Goal: Transaction & Acquisition: Book appointment/travel/reservation

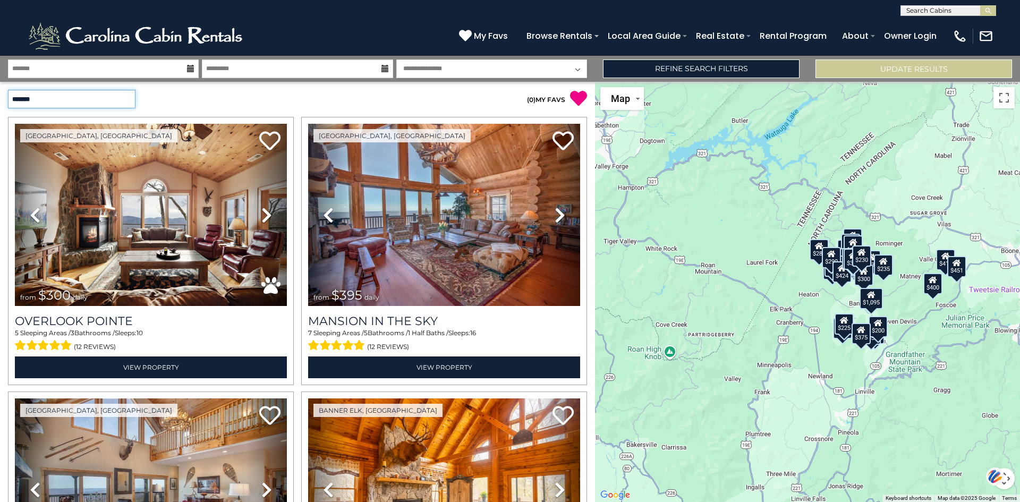
click at [131, 93] on select "**********" at bounding box center [72, 99] width 128 height 19
click at [8, 90] on select "**********" at bounding box center [72, 99] width 128 height 19
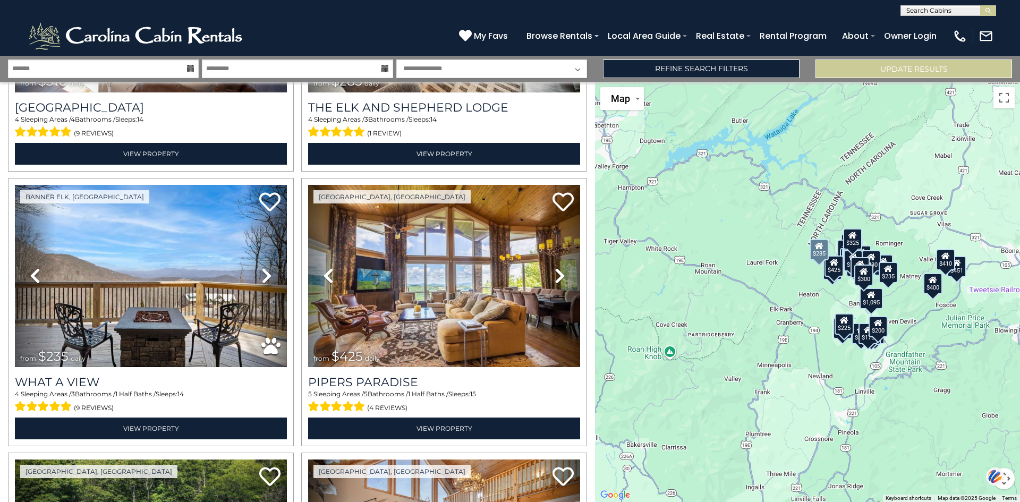
scroll to position [1612, 0]
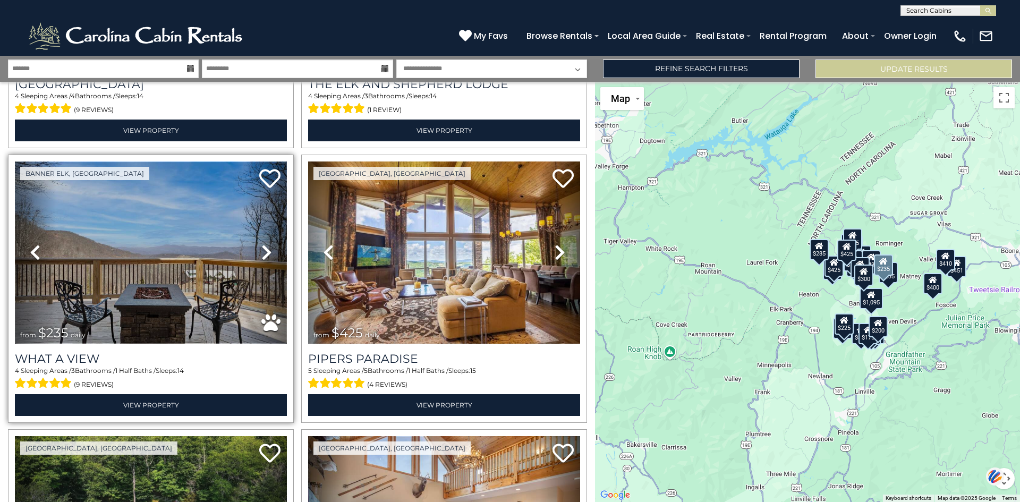
click at [174, 244] on img at bounding box center [151, 253] width 272 height 182
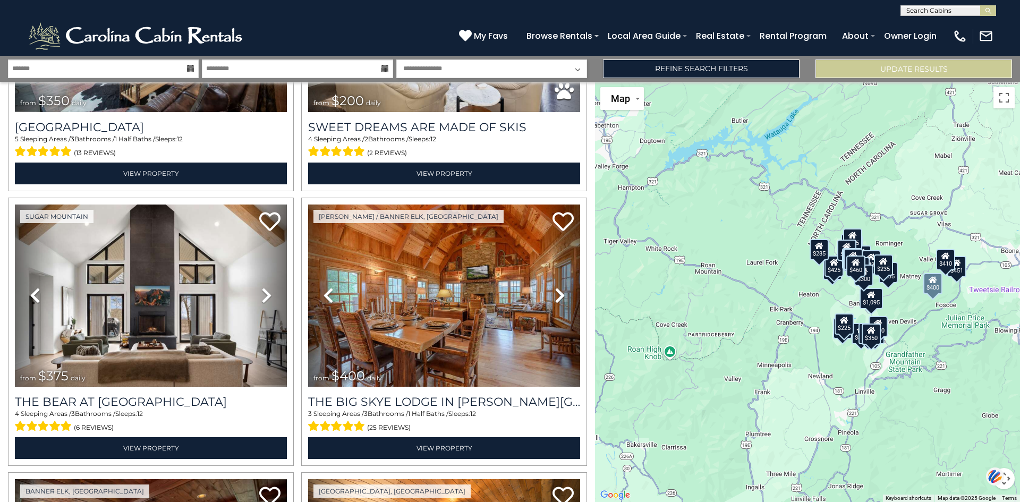
scroll to position [0, 0]
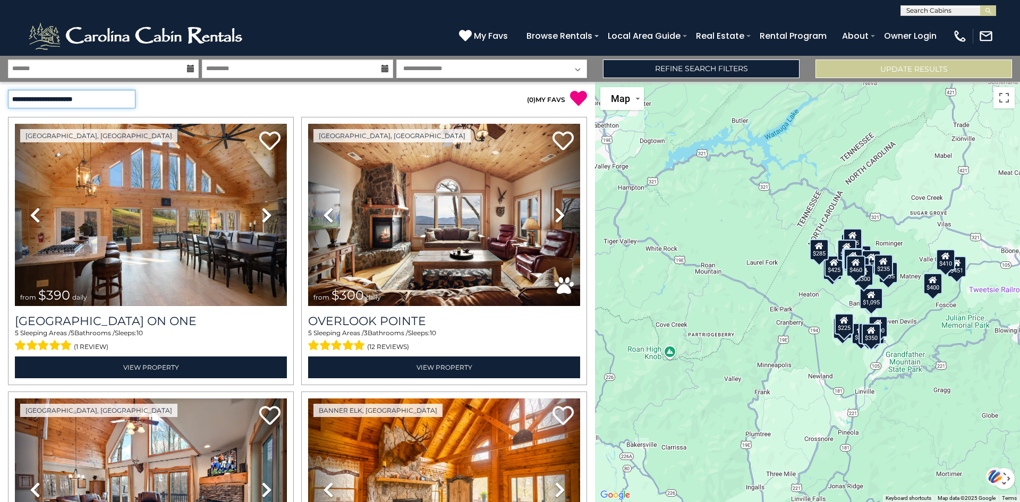
click at [124, 97] on select "**********" at bounding box center [72, 99] width 128 height 19
select select "*********"
click at [8, 90] on select "**********" at bounding box center [72, 99] width 128 height 19
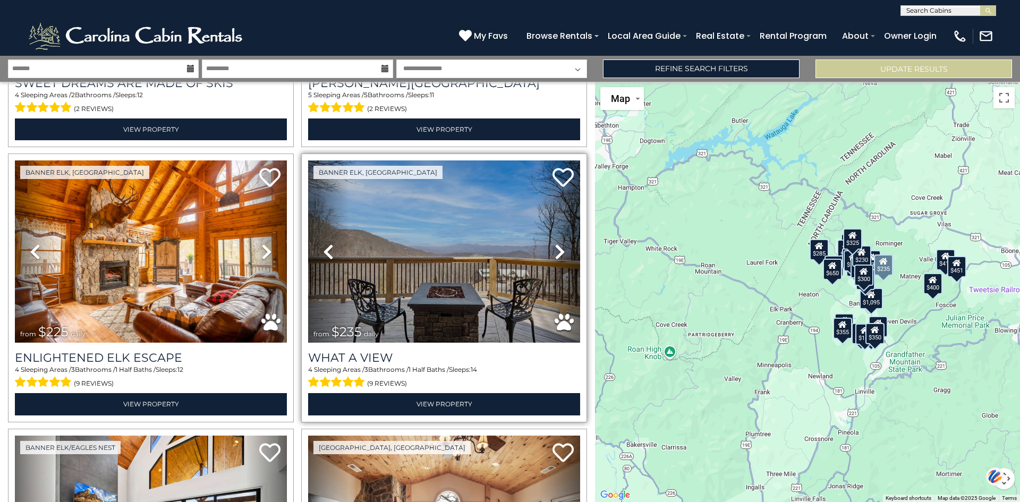
scroll to position [248, 0]
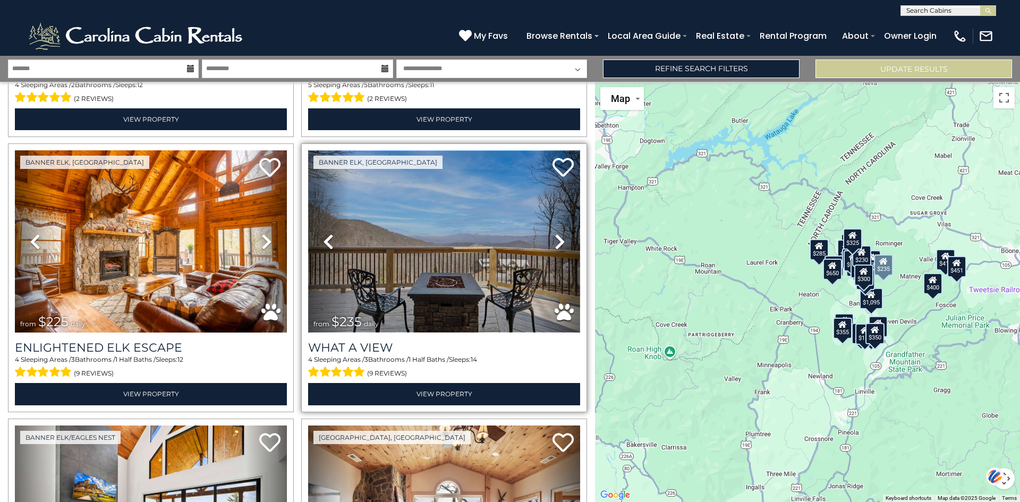
click at [447, 273] on img at bounding box center [444, 241] width 272 height 182
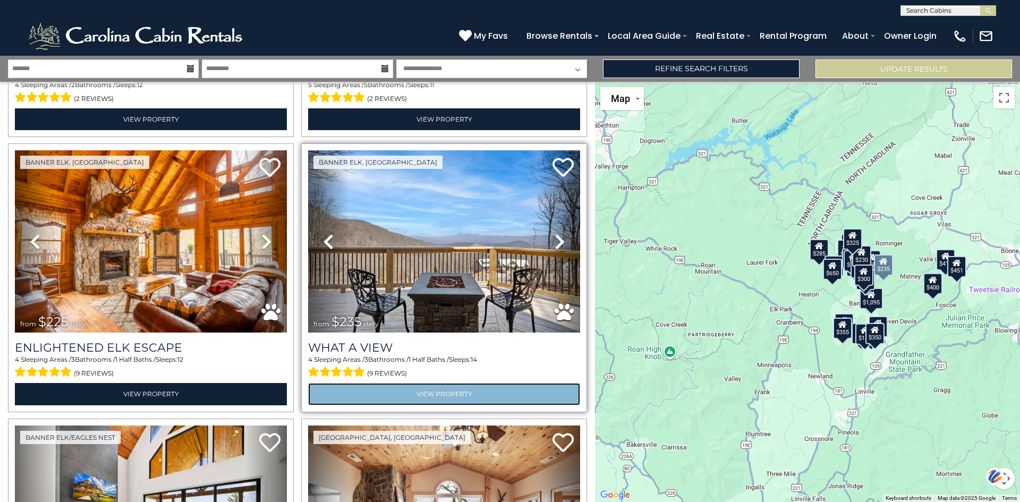
click at [448, 393] on link "View Property" at bounding box center [444, 394] width 272 height 22
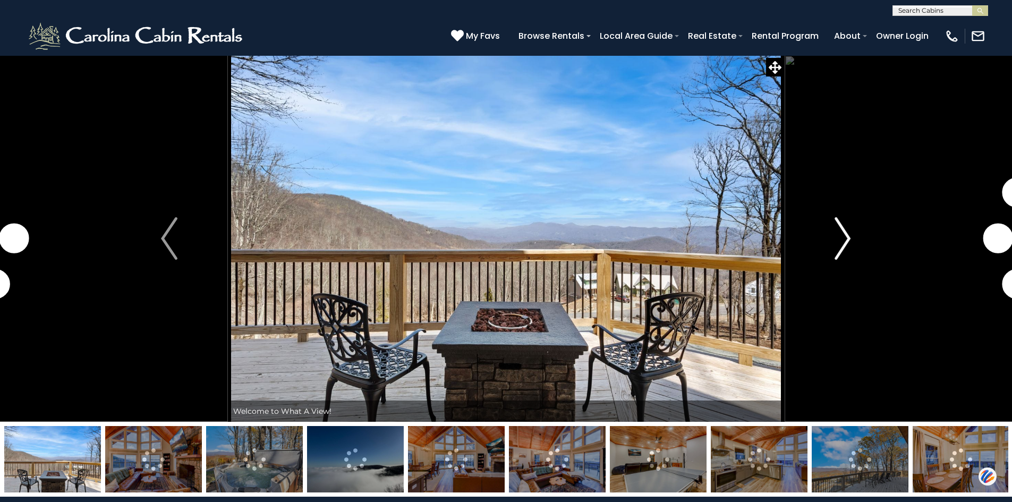
click at [844, 234] on img "Next" at bounding box center [843, 238] width 16 height 43
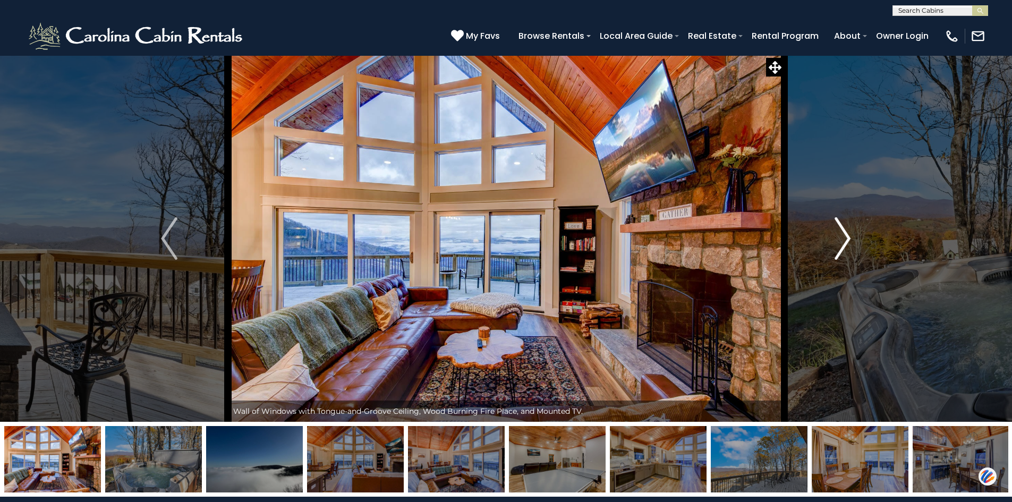
click at [846, 234] on img "Next" at bounding box center [843, 238] width 16 height 43
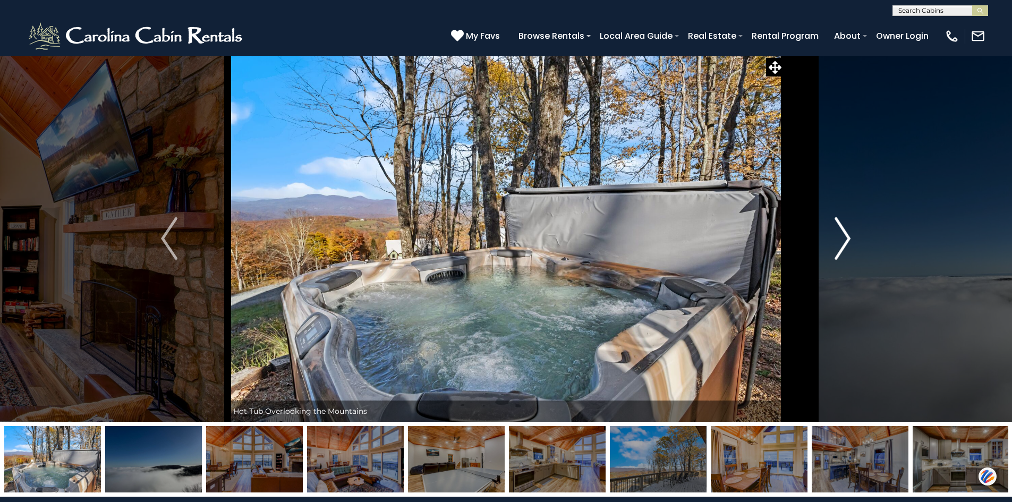
click at [846, 234] on img "Next" at bounding box center [843, 238] width 16 height 43
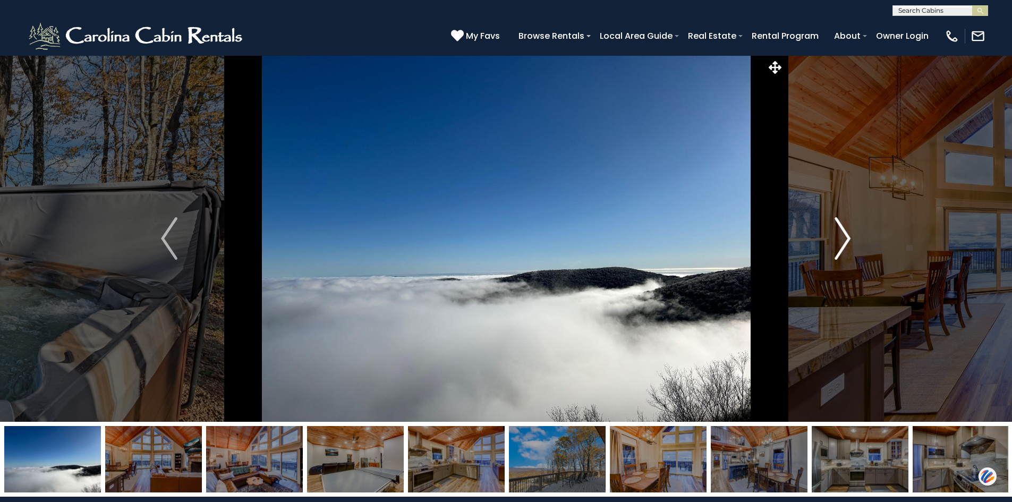
click at [846, 234] on img "Next" at bounding box center [843, 238] width 16 height 43
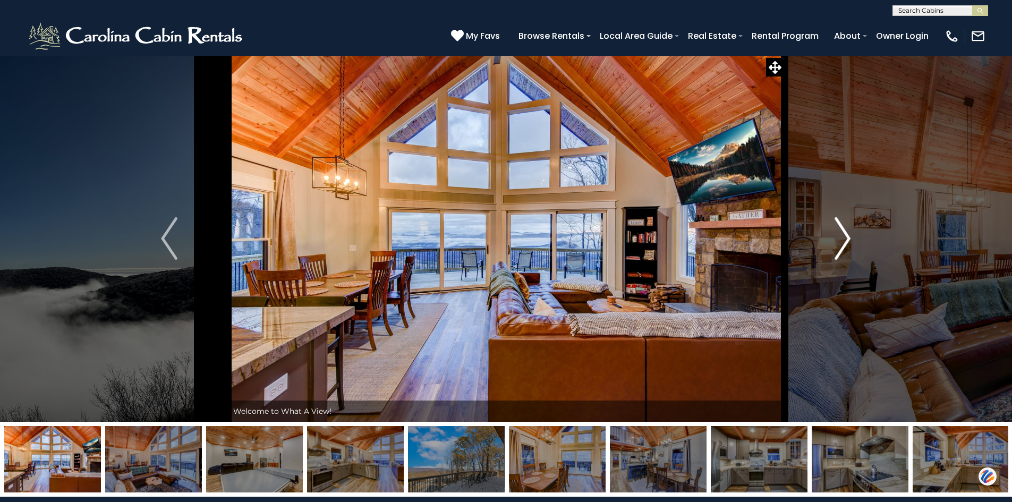
click at [846, 234] on img "Next" at bounding box center [843, 238] width 16 height 43
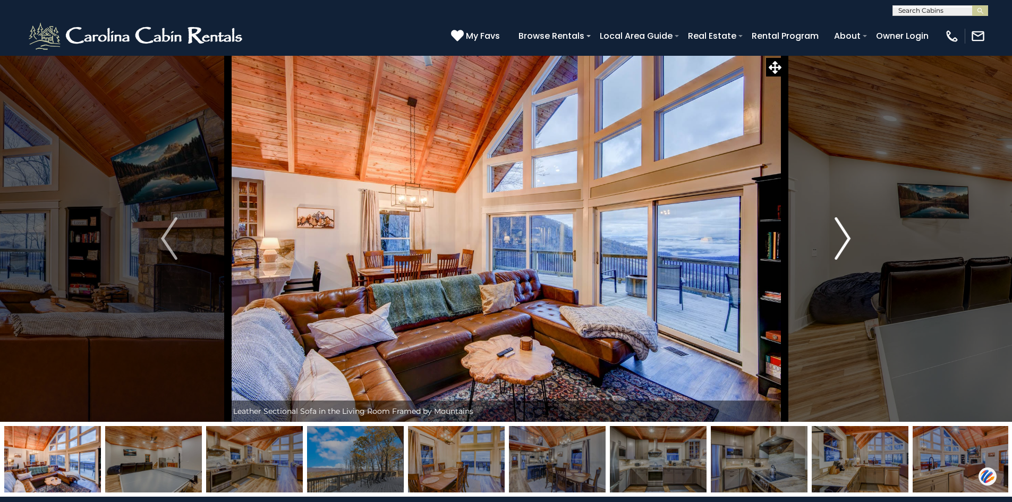
click at [846, 234] on img "Next" at bounding box center [843, 238] width 16 height 43
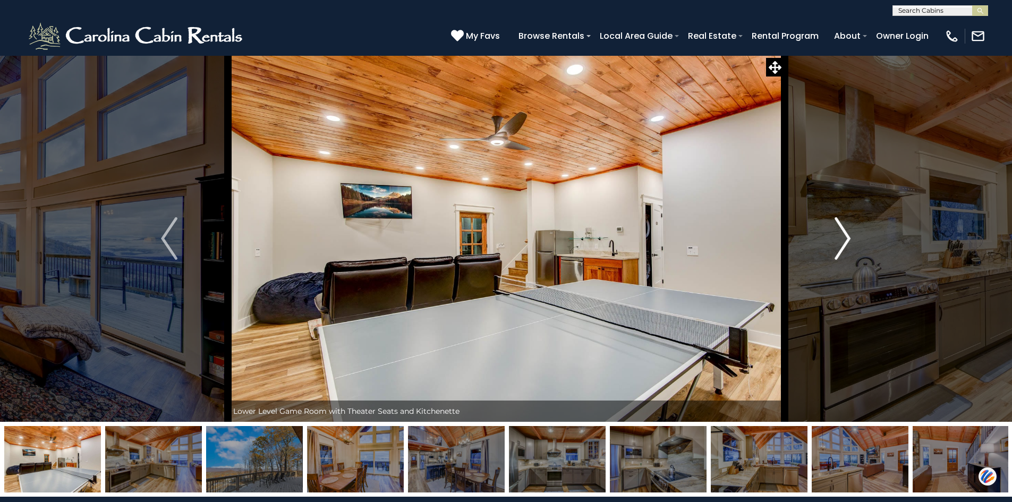
click at [846, 234] on img "Next" at bounding box center [843, 238] width 16 height 43
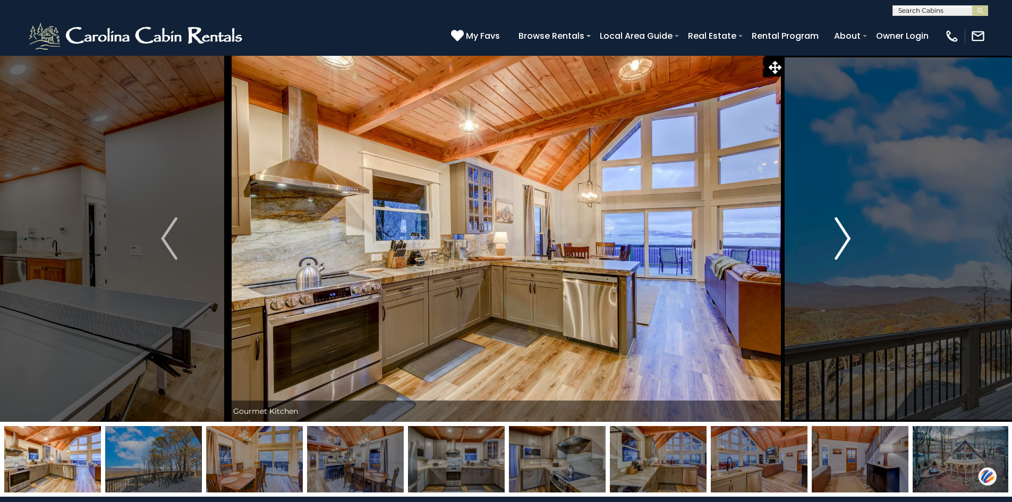
click at [846, 234] on img "Next" at bounding box center [843, 238] width 16 height 43
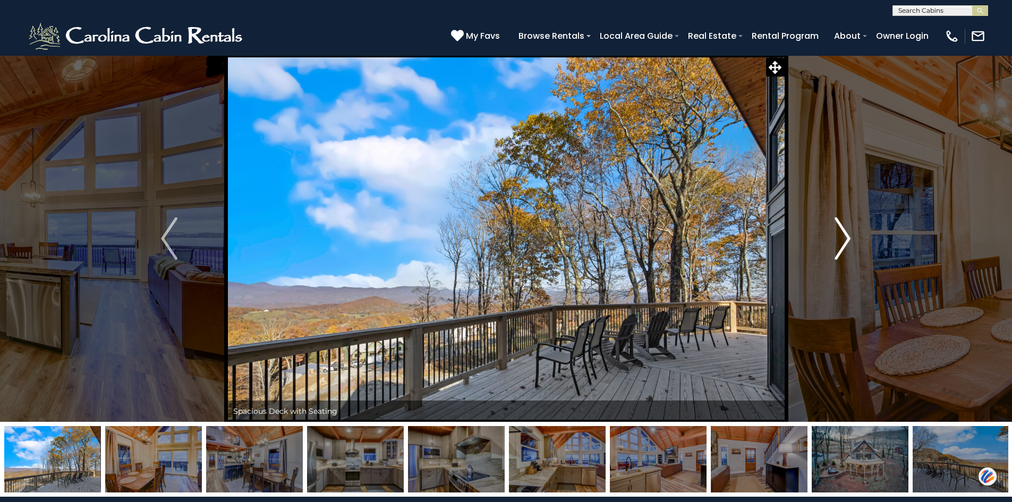
click at [846, 234] on img "Next" at bounding box center [843, 238] width 16 height 43
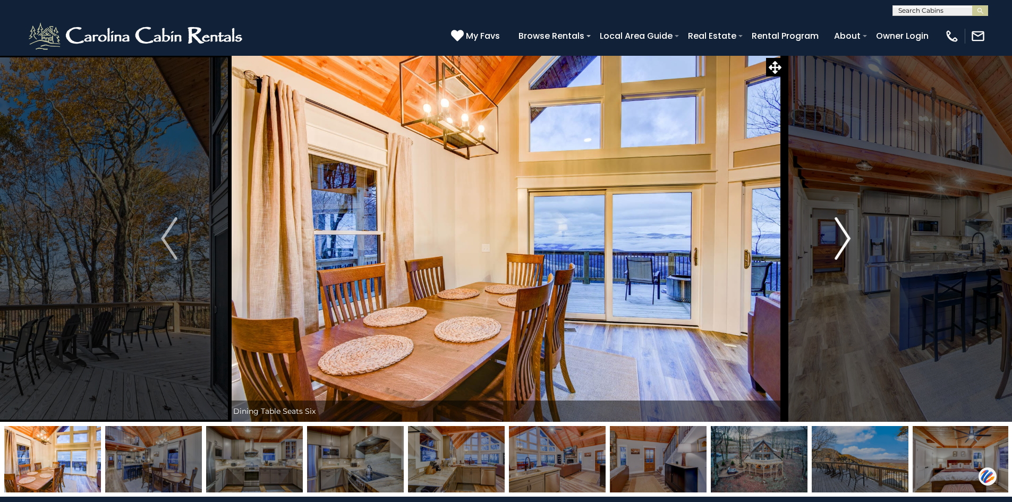
click at [846, 234] on img "Next" at bounding box center [843, 238] width 16 height 43
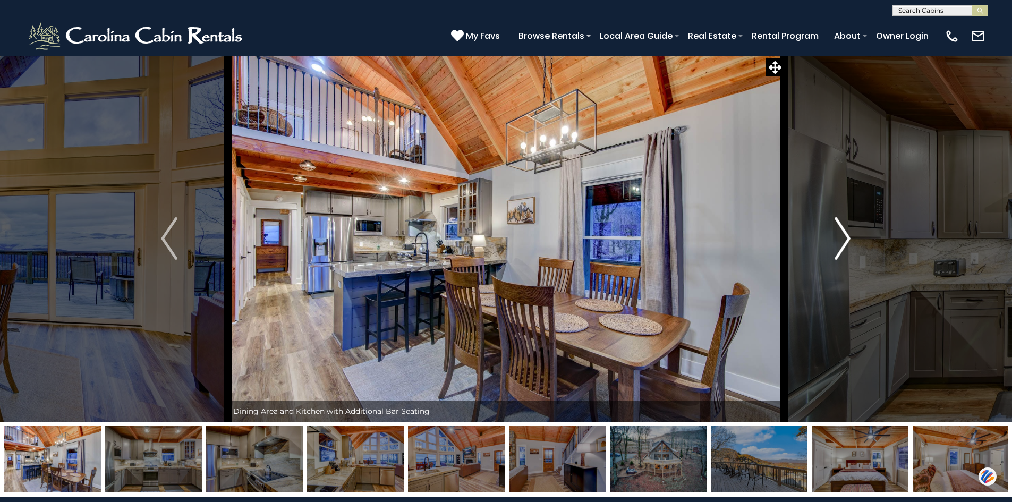
click at [846, 234] on img "Next" at bounding box center [843, 238] width 16 height 43
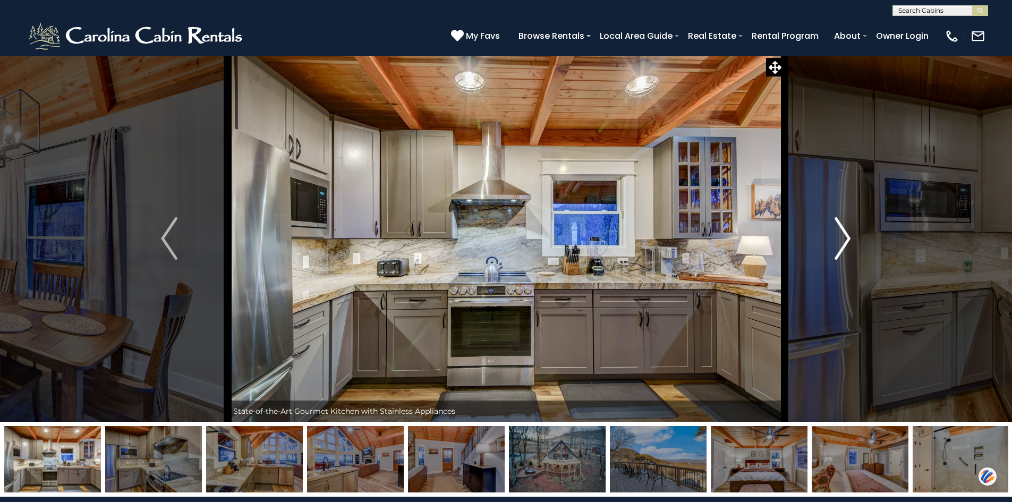
click at [846, 234] on img "Next" at bounding box center [843, 238] width 16 height 43
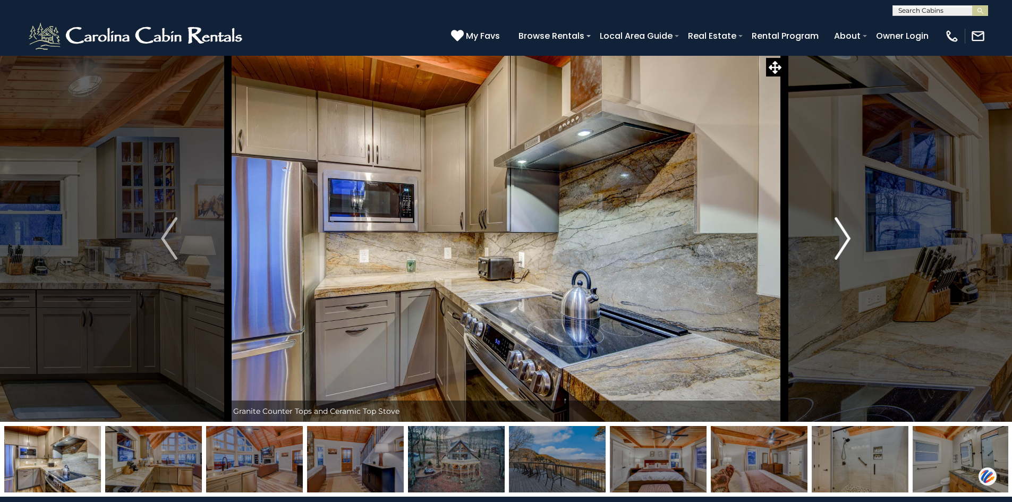
click at [846, 234] on img "Next" at bounding box center [843, 238] width 16 height 43
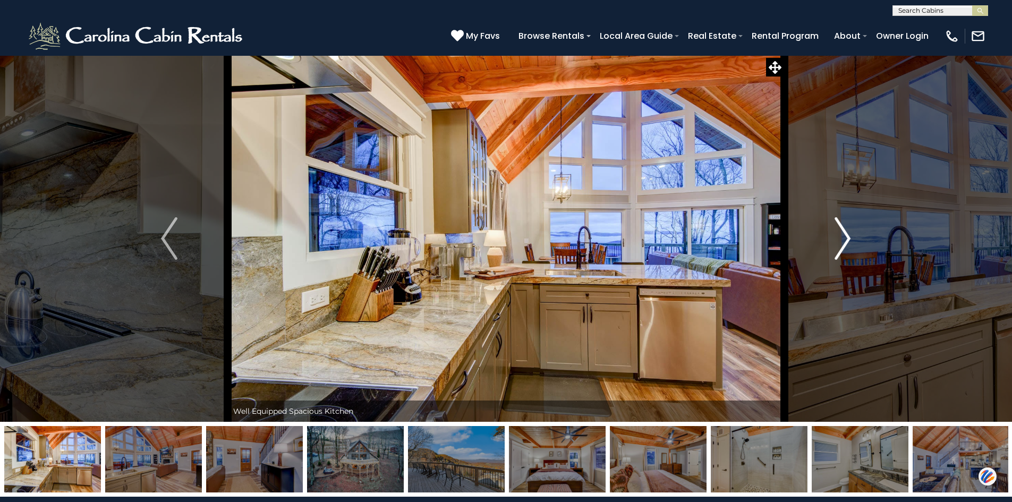
click at [846, 234] on img "Next" at bounding box center [843, 238] width 16 height 43
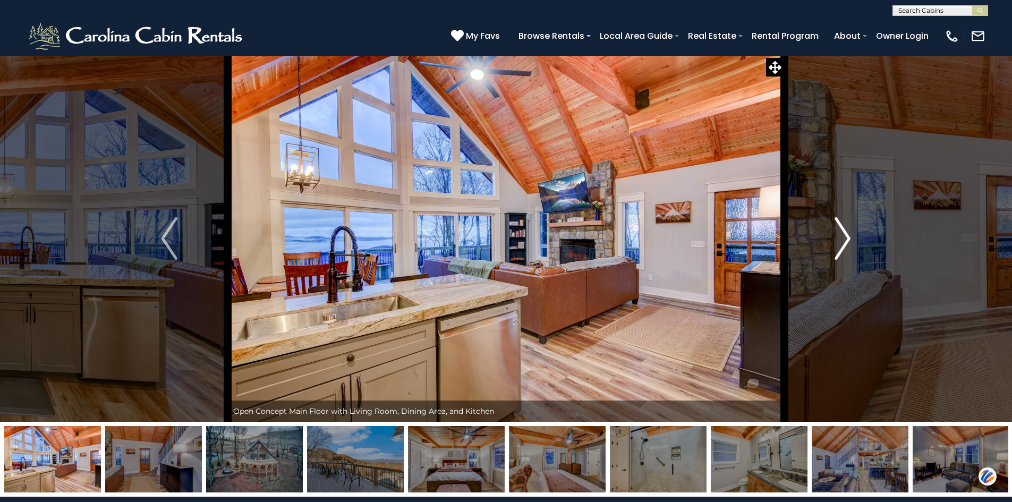
click at [846, 234] on img "Next" at bounding box center [843, 238] width 16 height 43
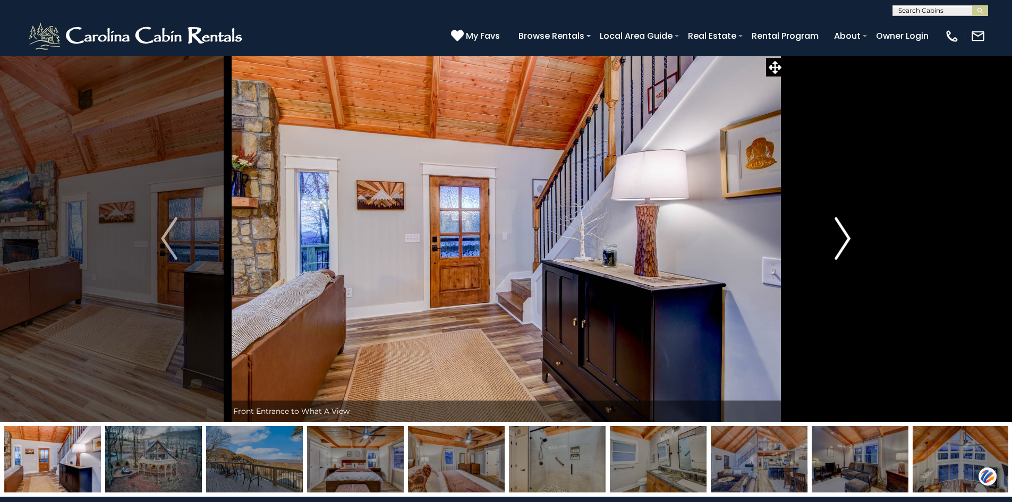
click at [846, 234] on img "Next" at bounding box center [843, 238] width 16 height 43
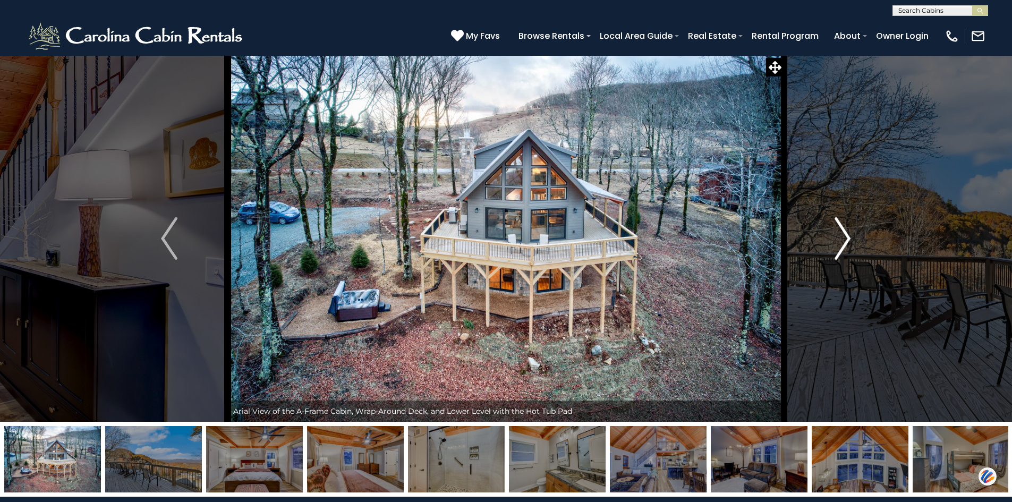
click at [846, 234] on img "Next" at bounding box center [843, 238] width 16 height 43
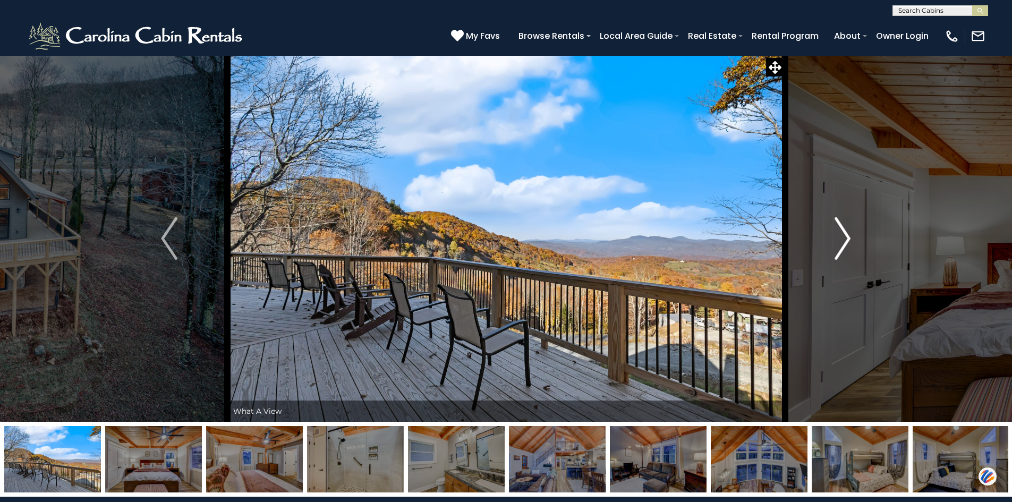
click at [846, 234] on img "Next" at bounding box center [843, 238] width 16 height 43
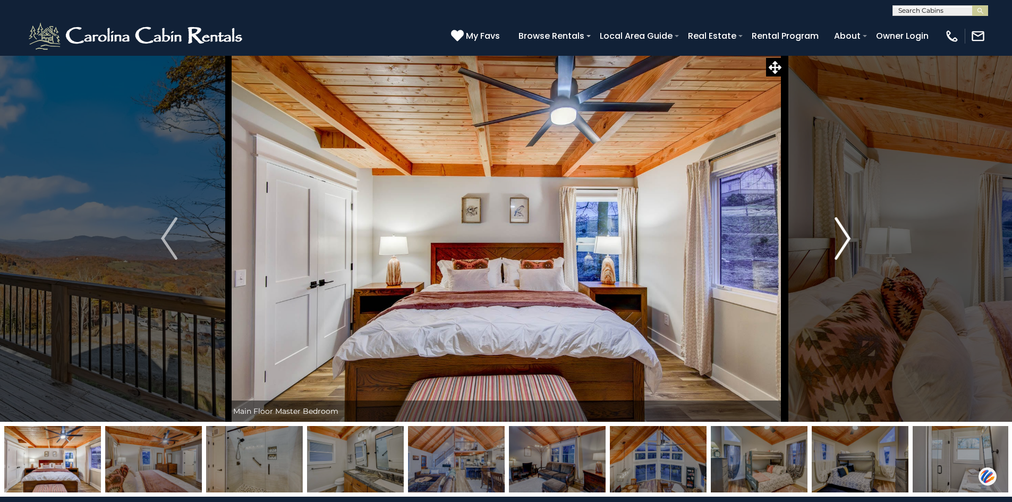
click at [846, 234] on img "Next" at bounding box center [843, 238] width 16 height 43
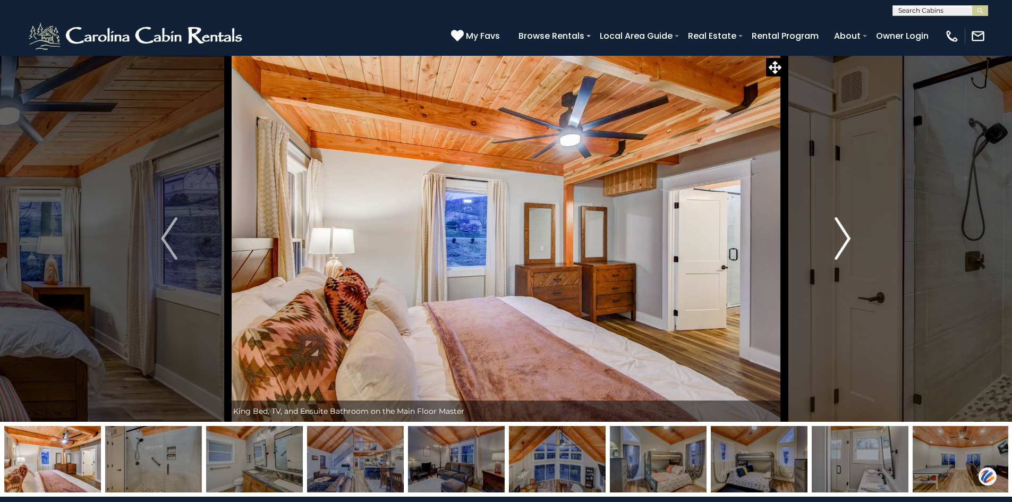
click at [846, 234] on img "Next" at bounding box center [843, 238] width 16 height 43
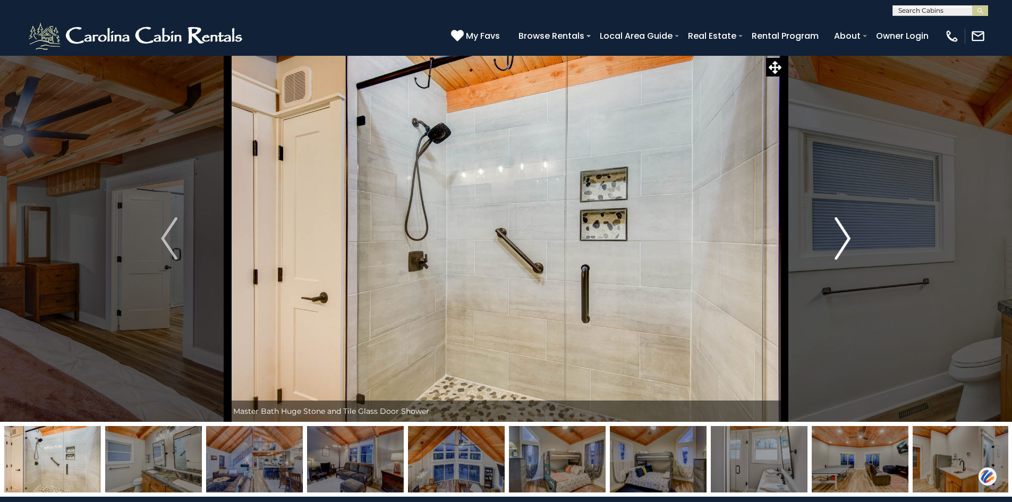
click at [846, 234] on img "Next" at bounding box center [843, 238] width 16 height 43
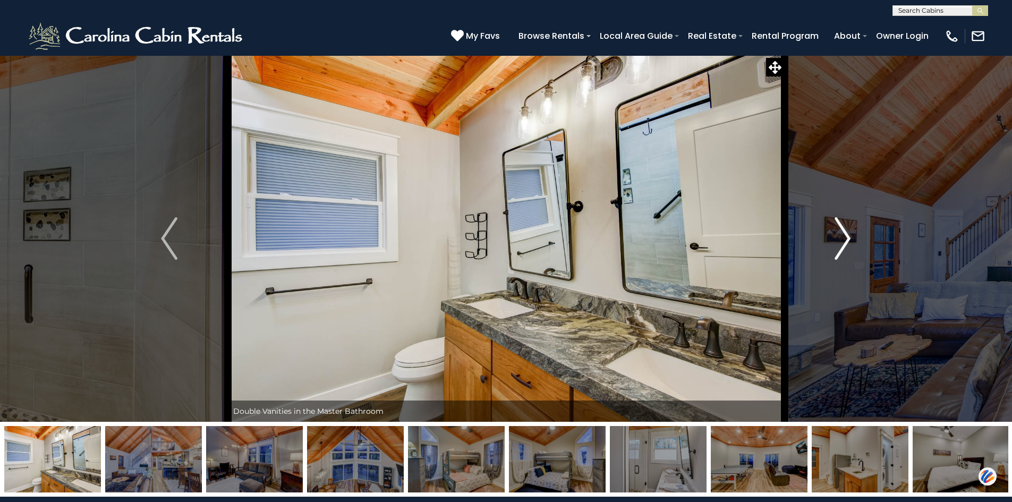
click at [846, 234] on img "Next" at bounding box center [843, 238] width 16 height 43
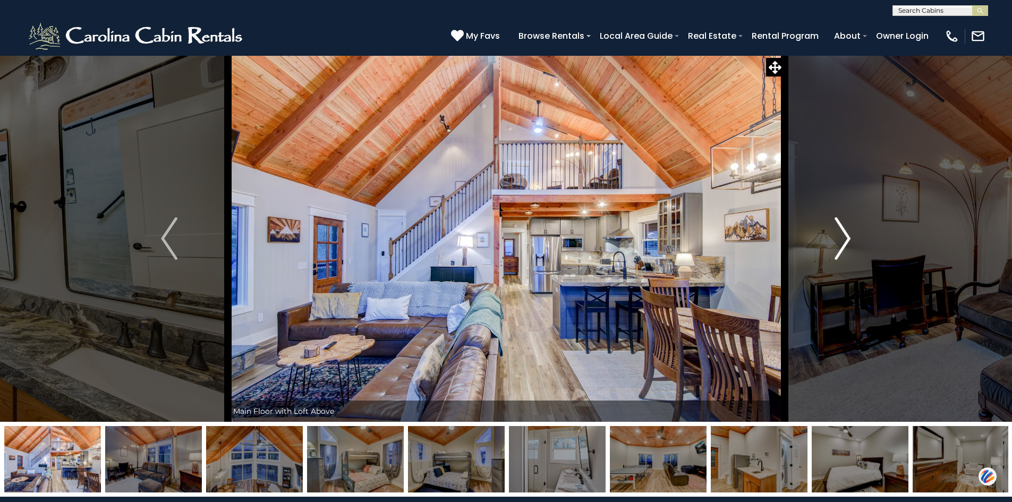
click at [846, 234] on img "Next" at bounding box center [843, 238] width 16 height 43
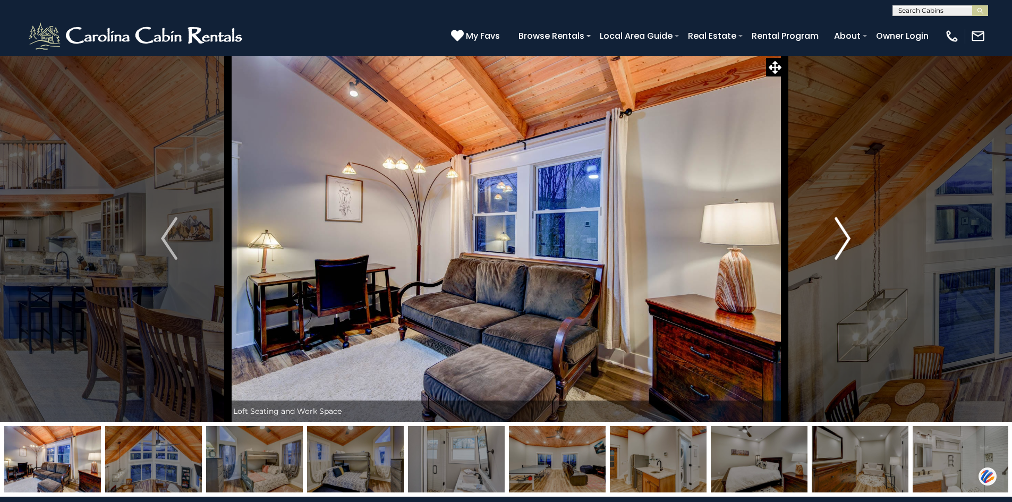
click at [846, 234] on img "Next" at bounding box center [843, 238] width 16 height 43
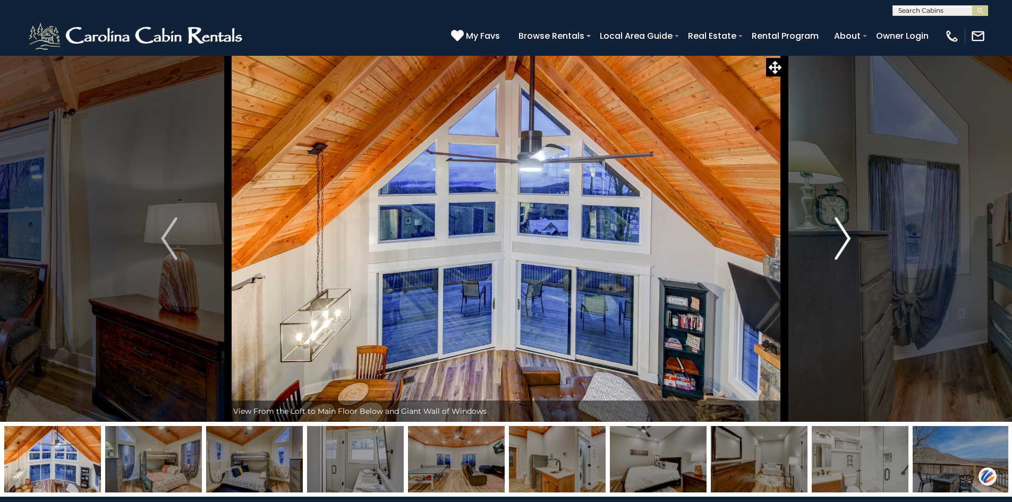
click at [846, 234] on img "Next" at bounding box center [843, 238] width 16 height 43
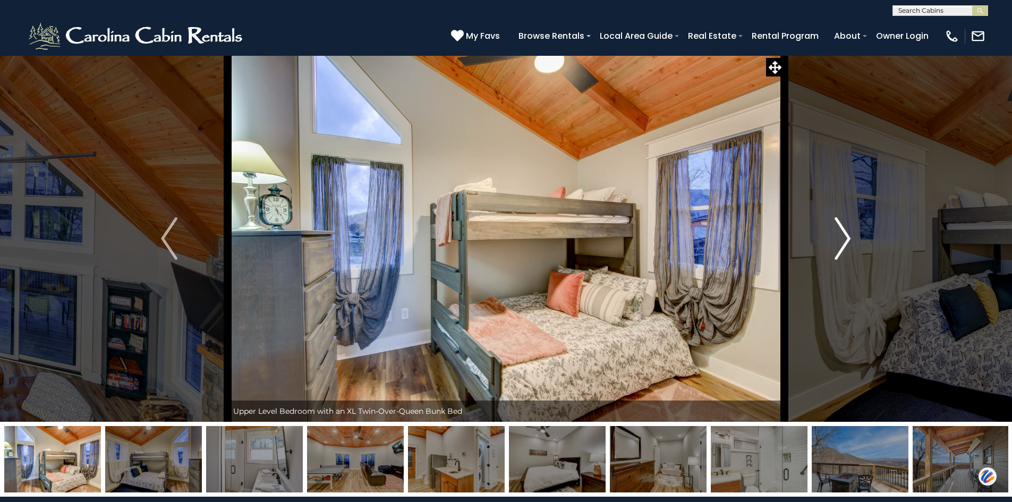
click at [846, 234] on img "Next" at bounding box center [843, 238] width 16 height 43
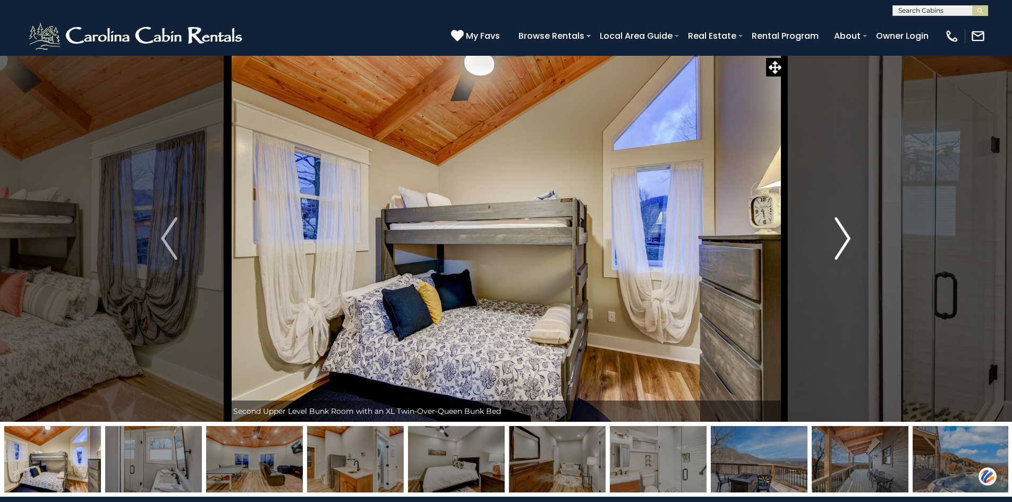
click at [846, 234] on img "Next" at bounding box center [843, 238] width 16 height 43
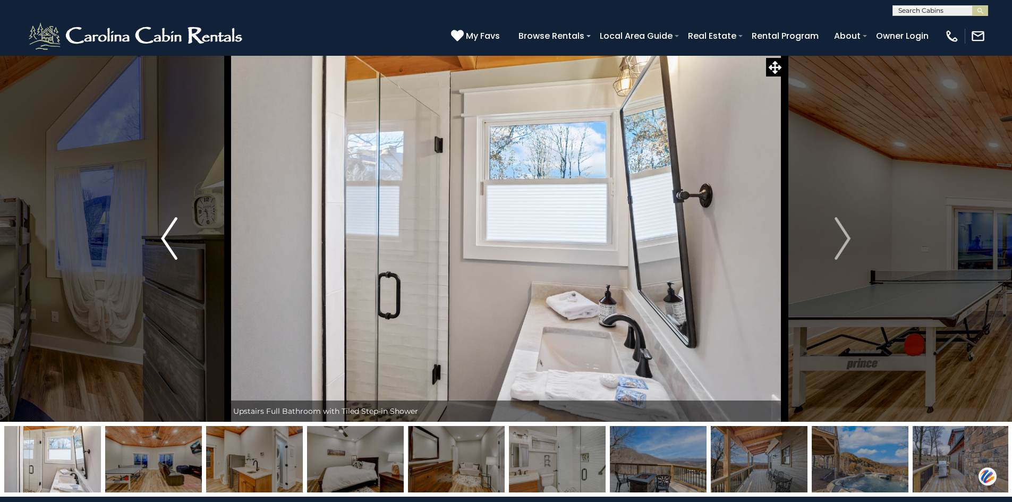
click at [159, 235] on button "Previous" at bounding box center [169, 238] width 117 height 367
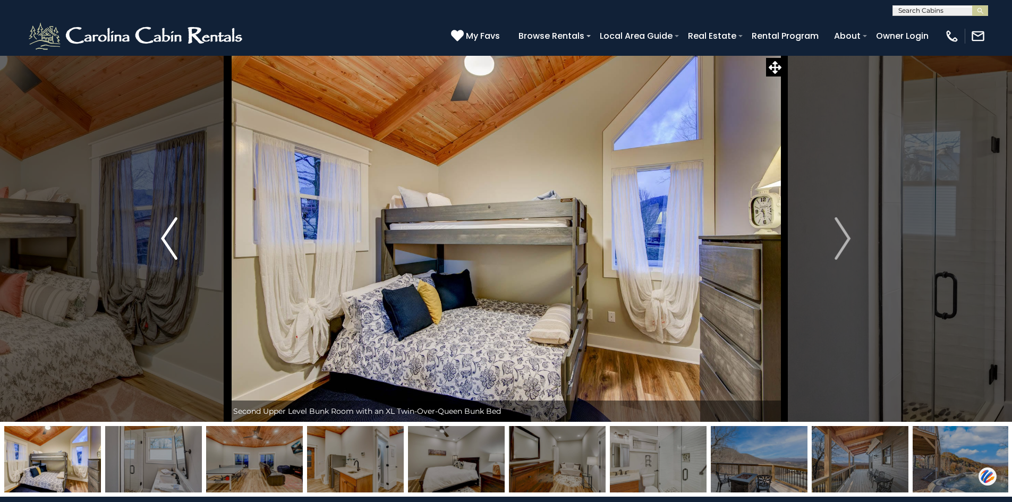
click at [163, 235] on img "Previous" at bounding box center [169, 238] width 16 height 43
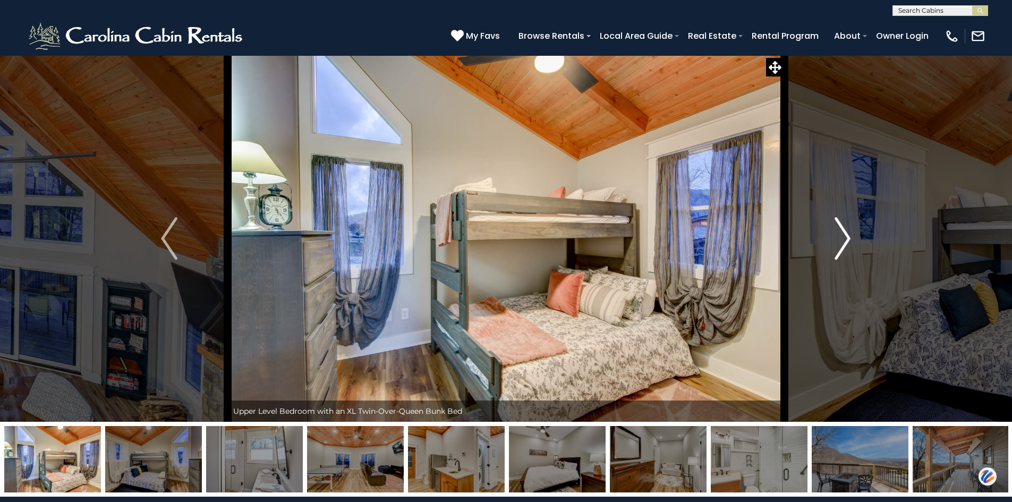
click at [841, 248] on img "Next" at bounding box center [843, 238] width 16 height 43
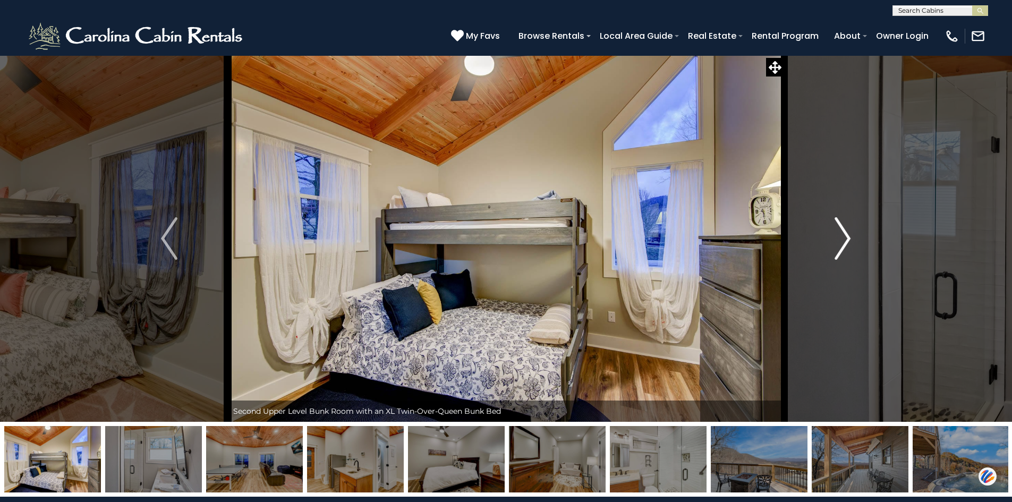
click at [844, 241] on img "Next" at bounding box center [843, 238] width 16 height 43
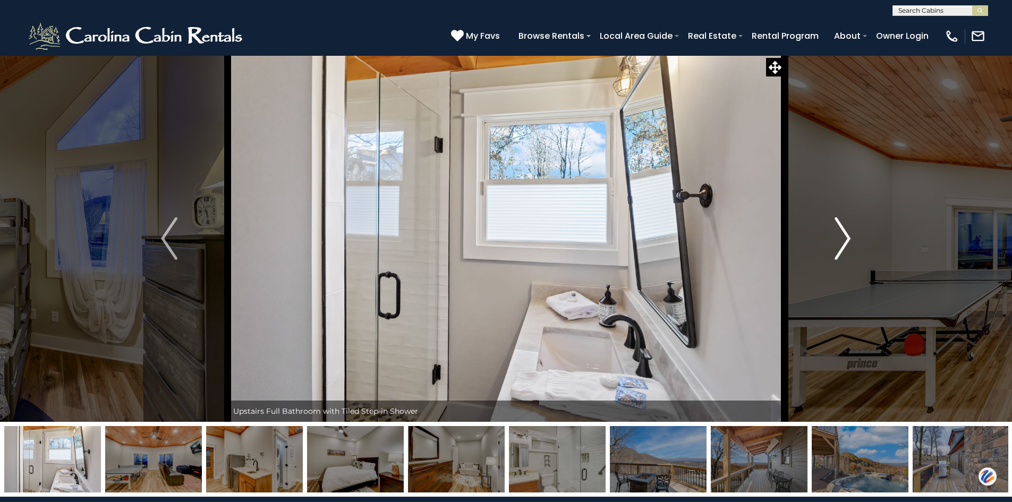
click at [844, 241] on img "Next" at bounding box center [843, 238] width 16 height 43
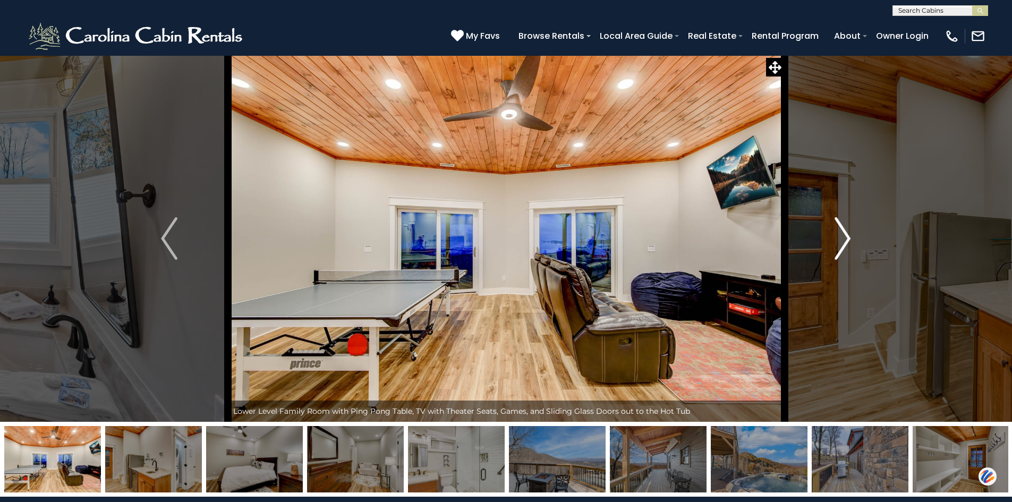
click at [844, 241] on img "Next" at bounding box center [843, 238] width 16 height 43
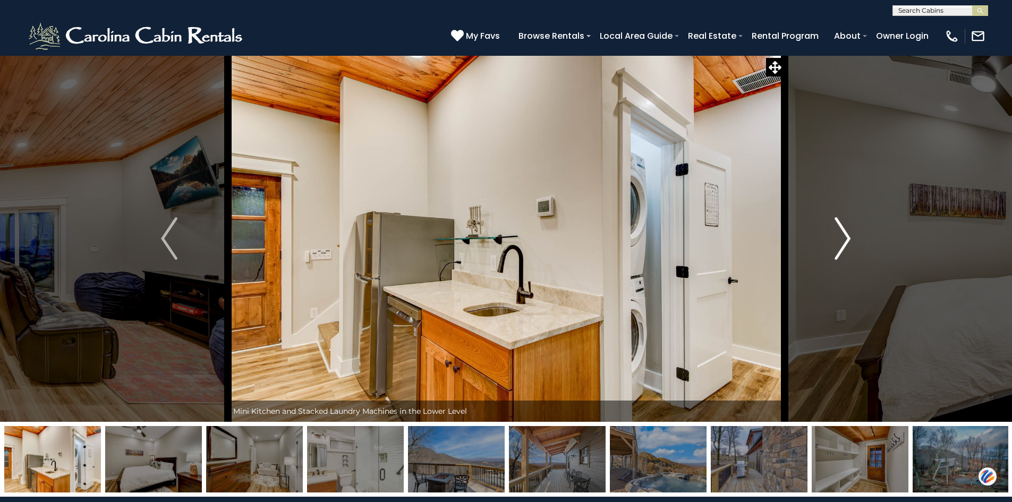
click at [844, 241] on img "Next" at bounding box center [843, 238] width 16 height 43
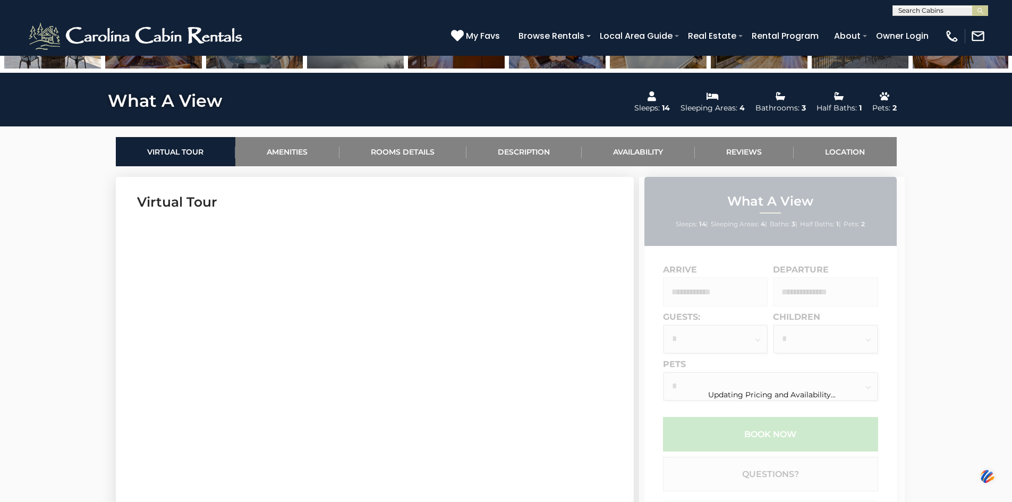
scroll to position [505, 0]
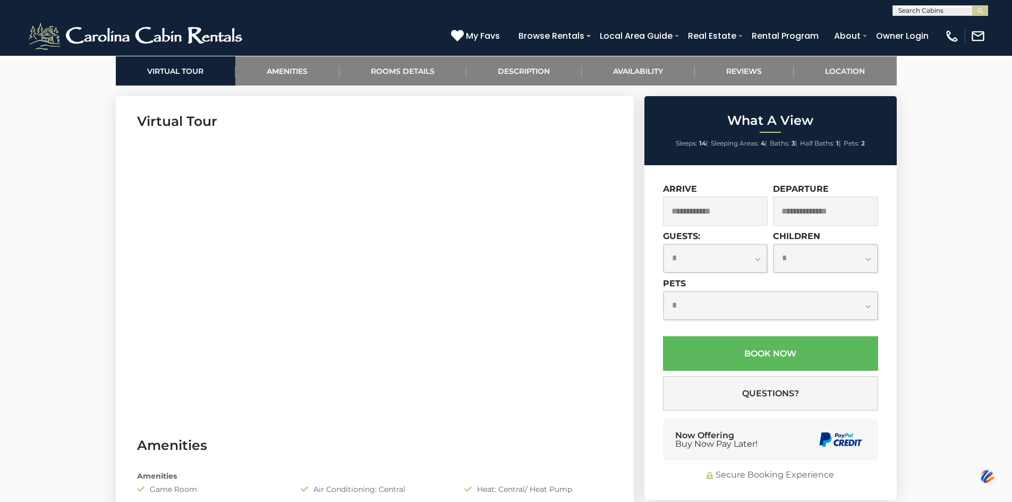
click at [612, 255] on section "Virtual Tour" at bounding box center [375, 258] width 518 height 324
click at [745, 209] on input "text" at bounding box center [715, 211] width 105 height 29
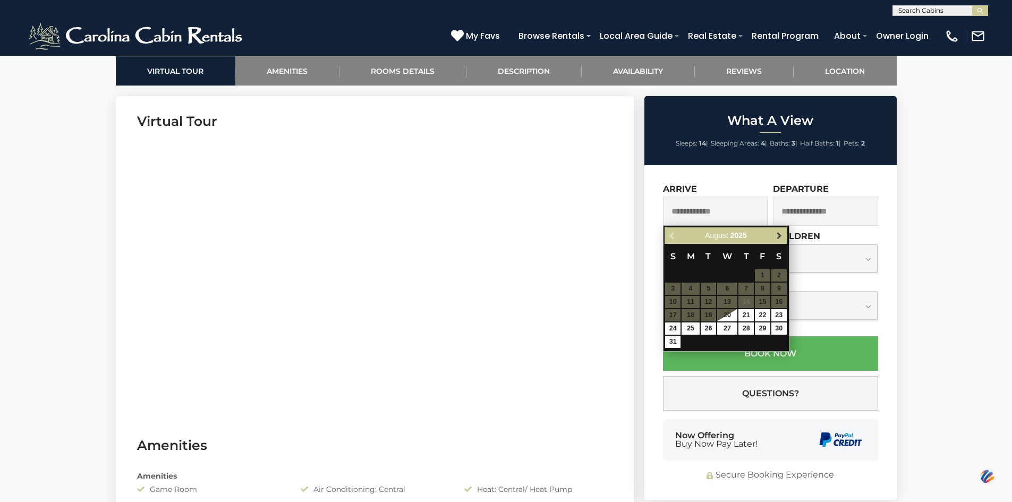
click at [778, 233] on span "Next" at bounding box center [779, 236] width 9 height 9
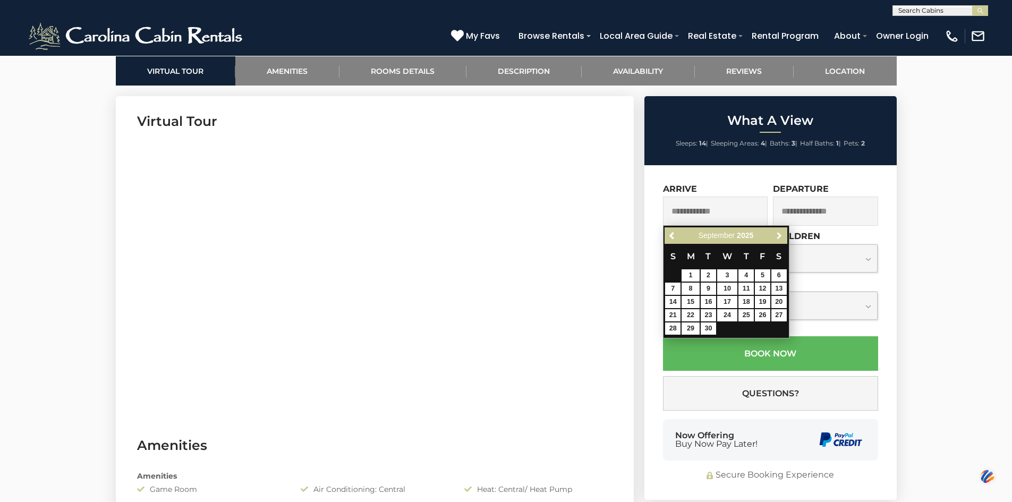
click at [778, 233] on span "Next" at bounding box center [779, 236] width 9 height 9
click at [779, 234] on span "Next" at bounding box center [779, 236] width 9 height 9
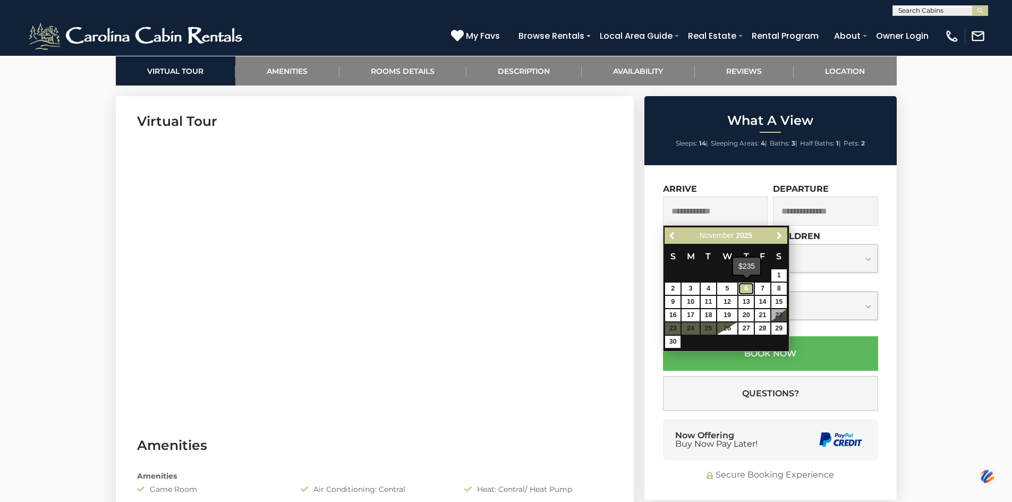
click at [746, 287] on link "6" at bounding box center [746, 289] width 15 height 12
type input "**********"
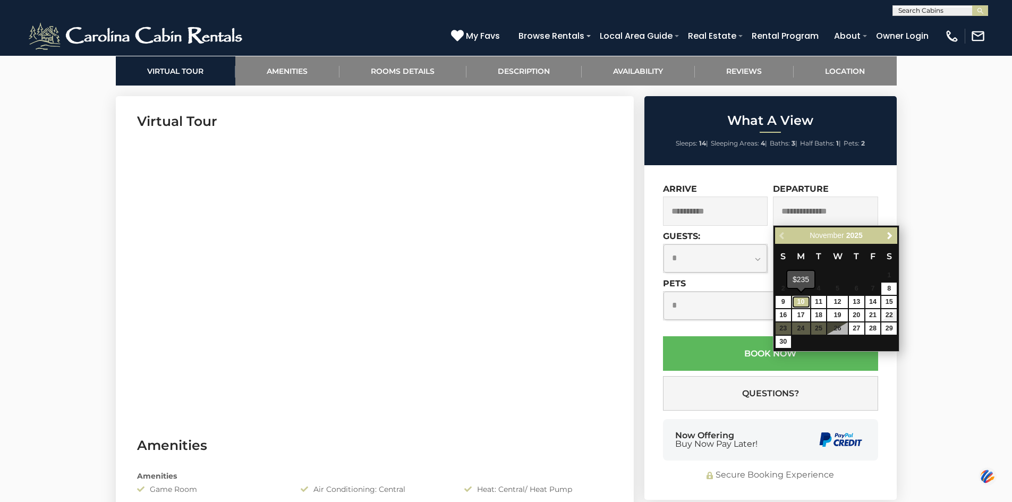
click at [802, 299] on link "10" at bounding box center [801, 302] width 18 height 12
type input "**********"
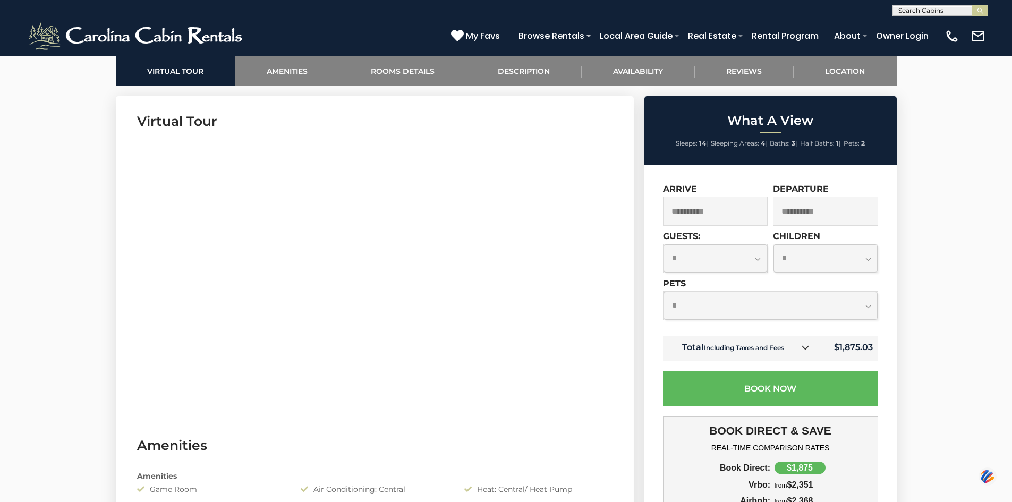
click at [806, 345] on icon at bounding box center [805, 347] width 7 height 7
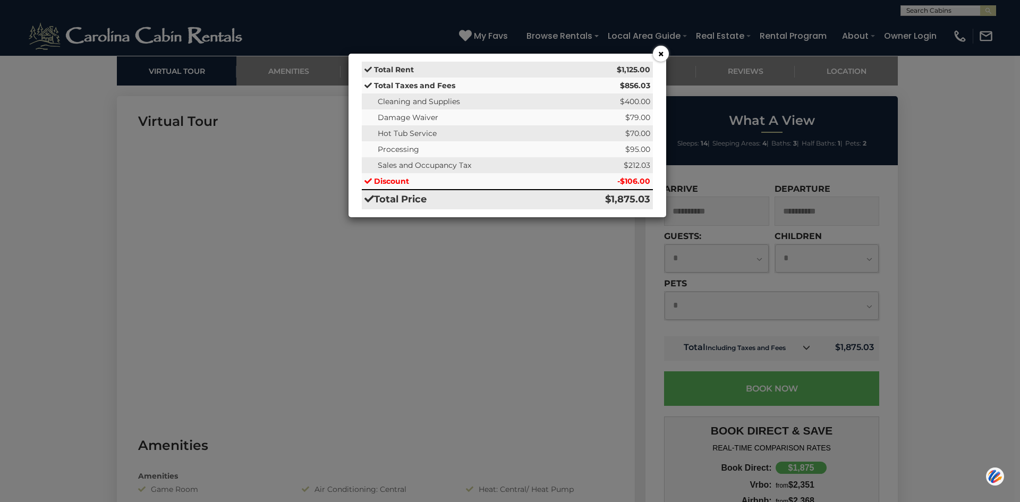
click at [659, 50] on button "×" at bounding box center [661, 54] width 16 height 16
